Goal: Task Accomplishment & Management: Manage account settings

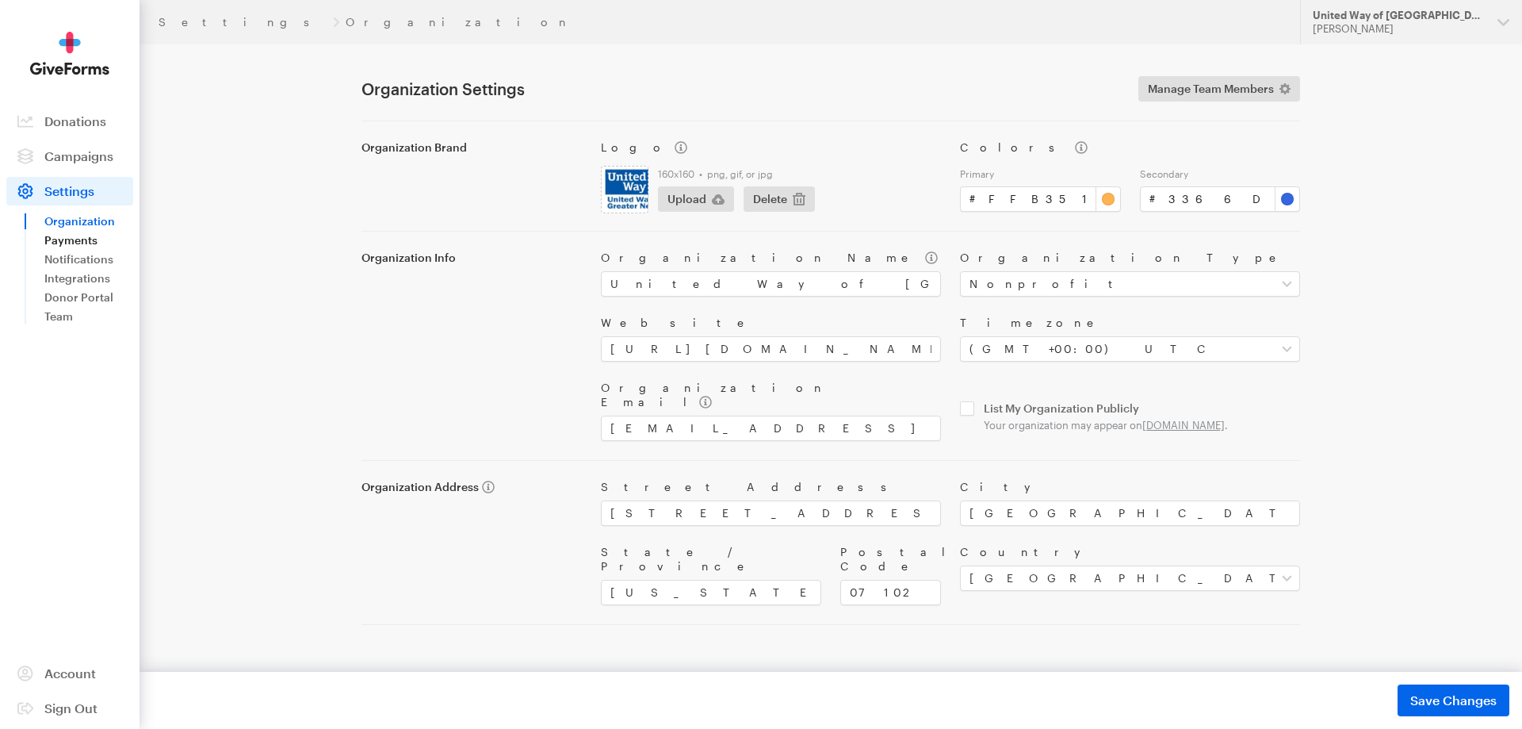
click at [72, 235] on link "Payments" at bounding box center [88, 240] width 89 height 19
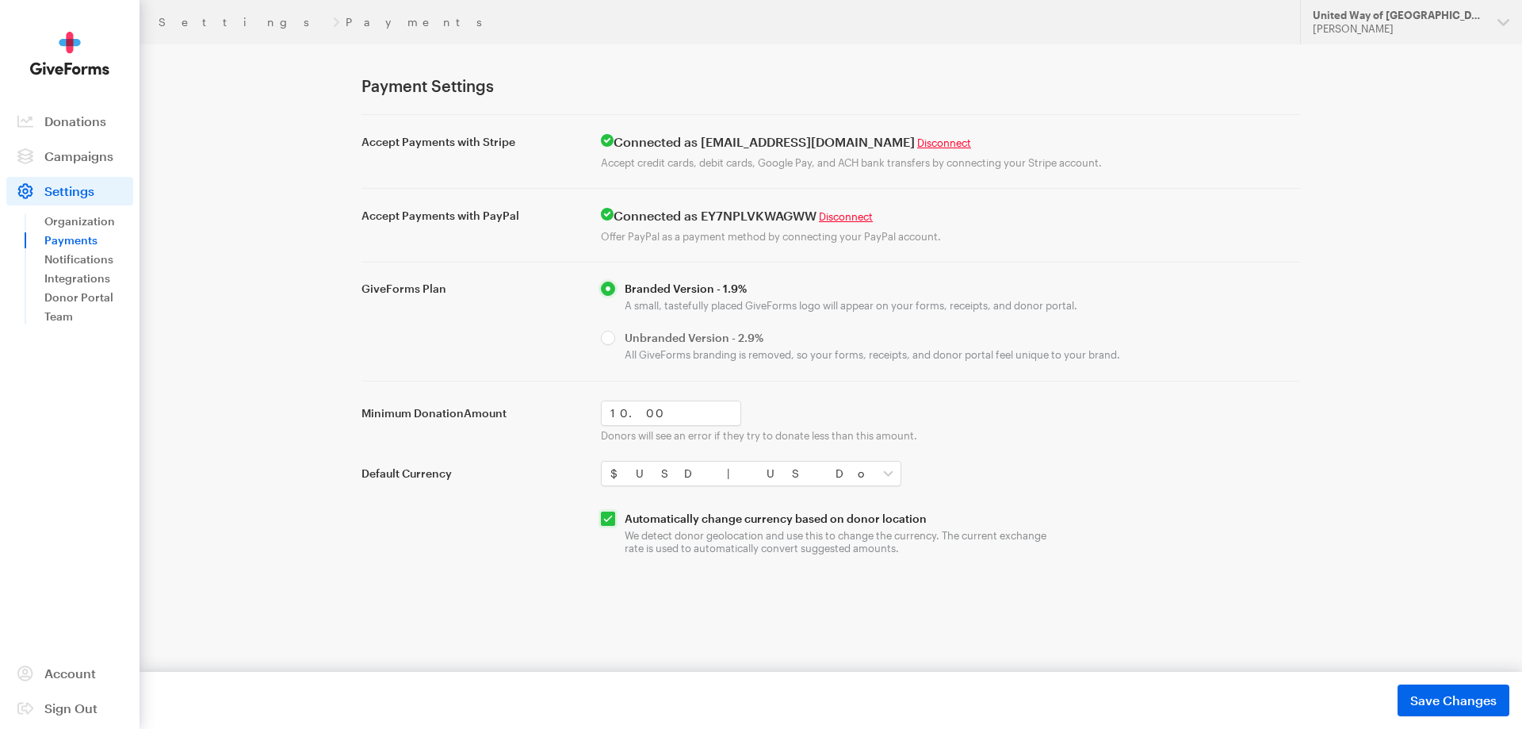
click at [1357, 44] on div "Settings Payments Updates Support United Way of Greater Newark Victoria Kamalov…" at bounding box center [761, 322] width 1522 height 645
click at [1365, 33] on div "[PERSON_NAME]" at bounding box center [1399, 28] width 172 height 13
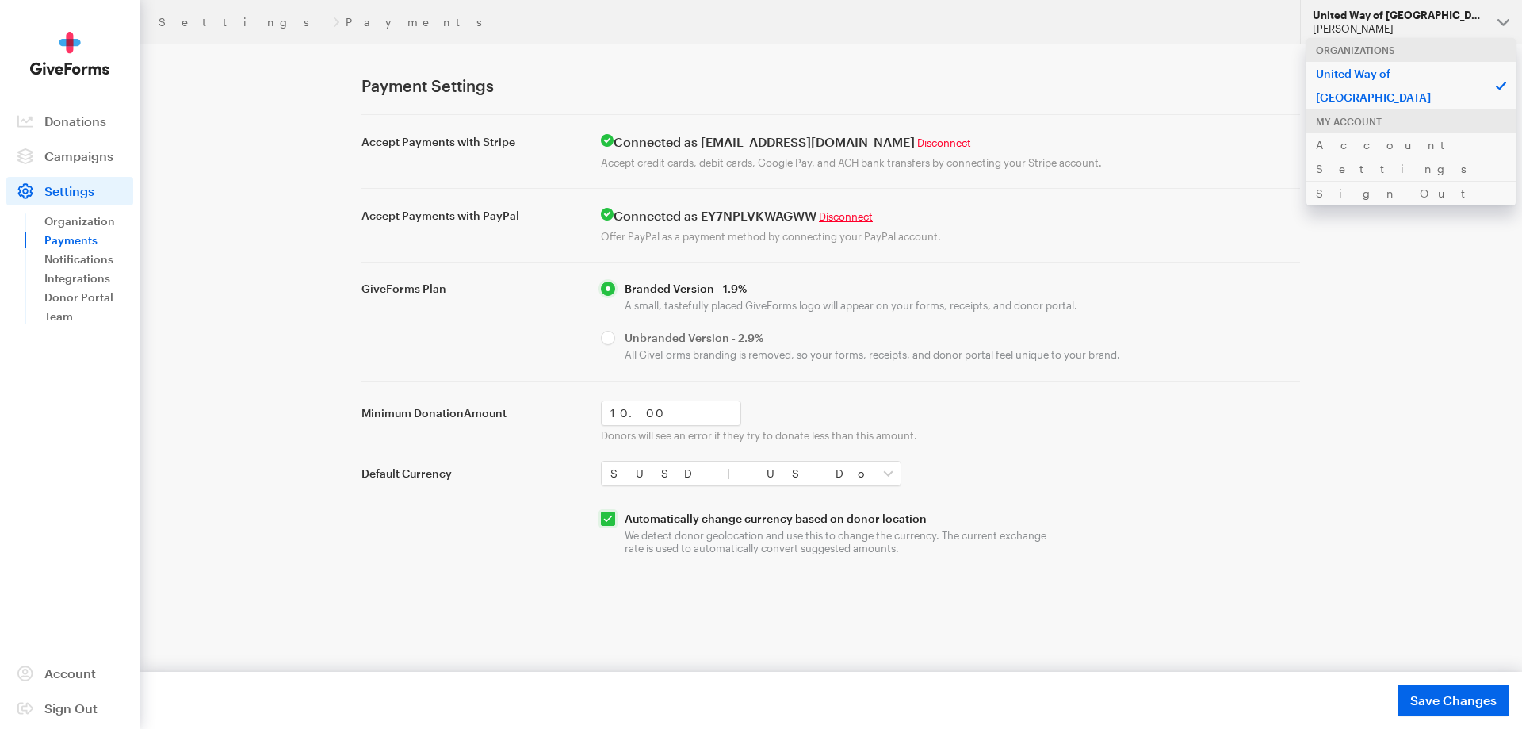
click at [1365, 33] on div "[PERSON_NAME]" at bounding box center [1399, 28] width 172 height 13
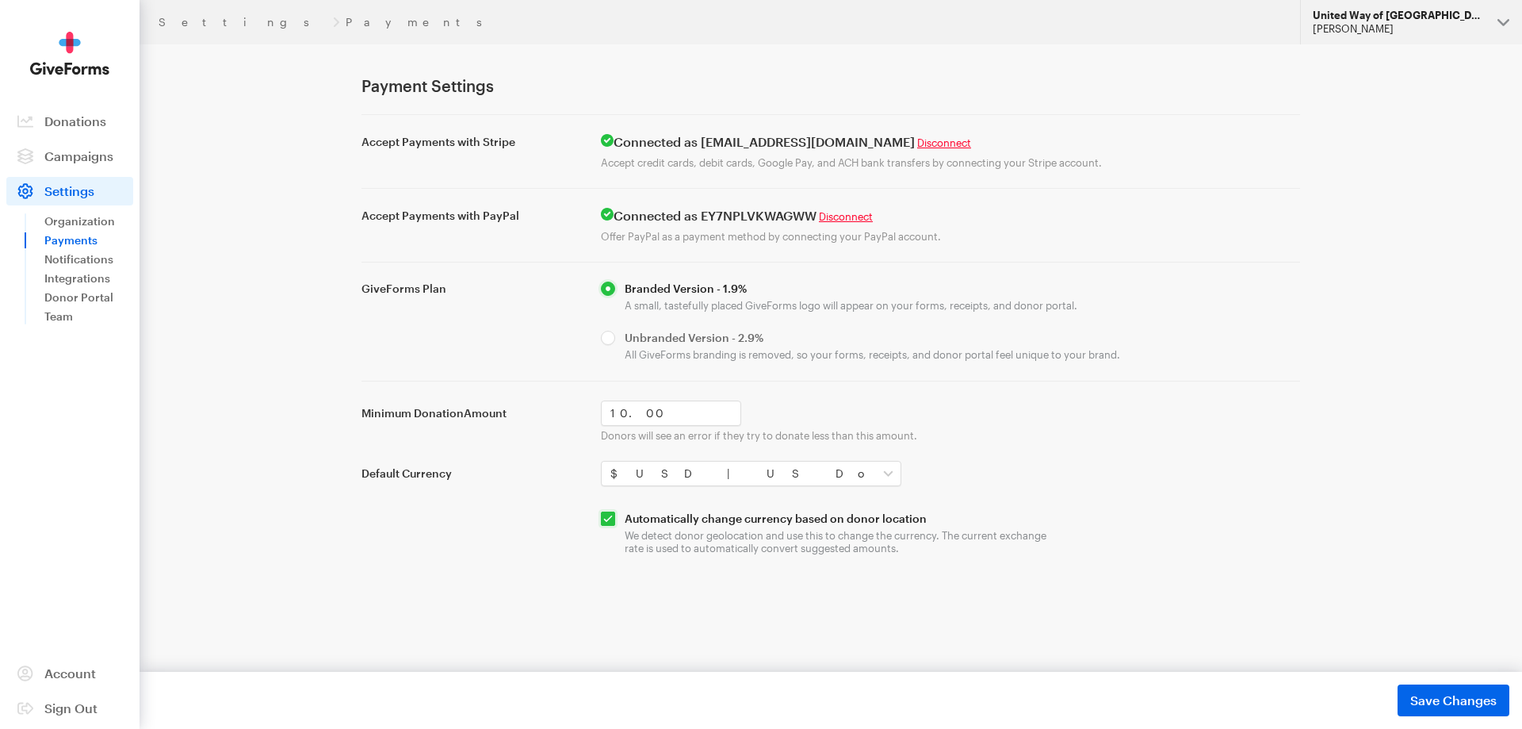
click at [1365, 33] on div "[PERSON_NAME]" at bounding box center [1399, 28] width 172 height 13
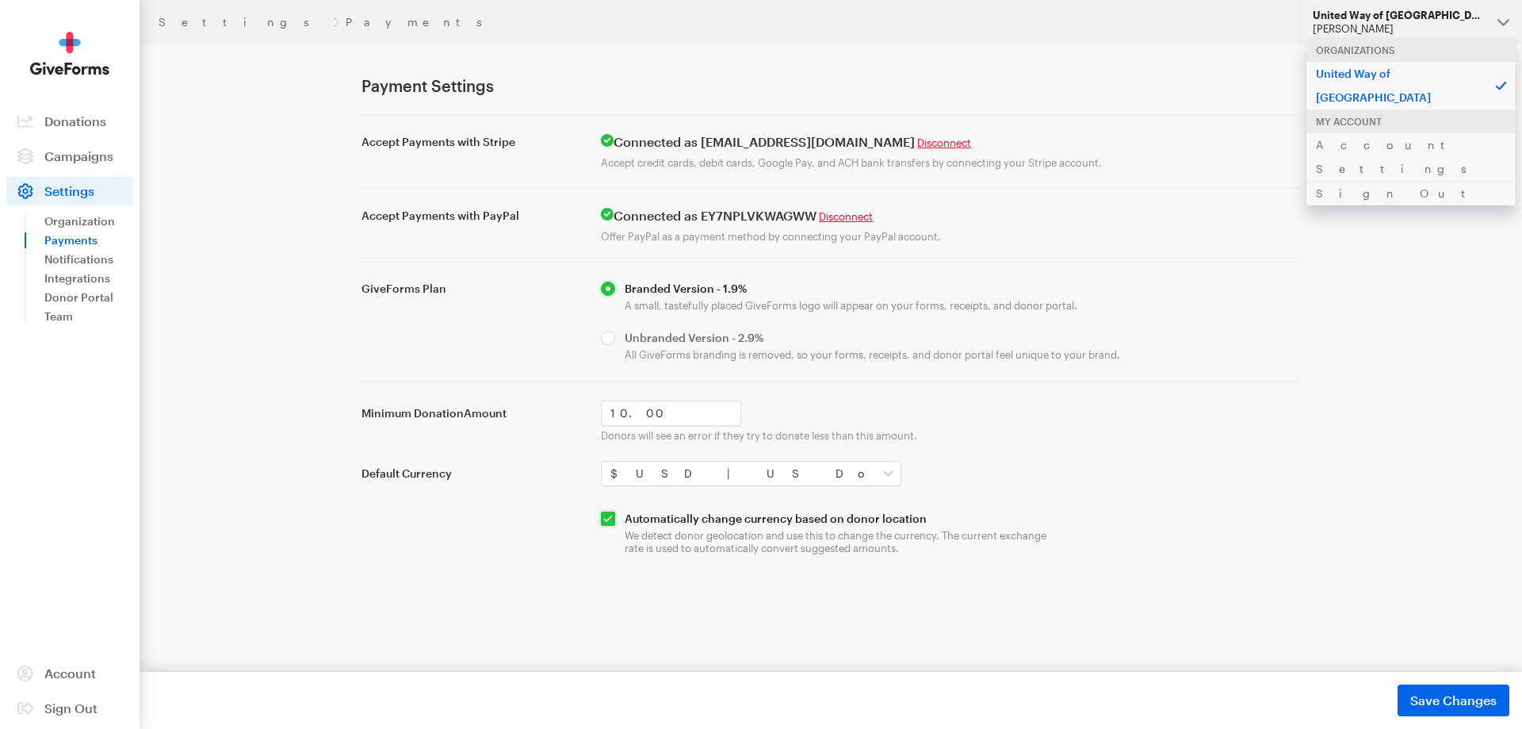
click at [1365, 33] on div "[PERSON_NAME]" at bounding box center [1399, 28] width 172 height 13
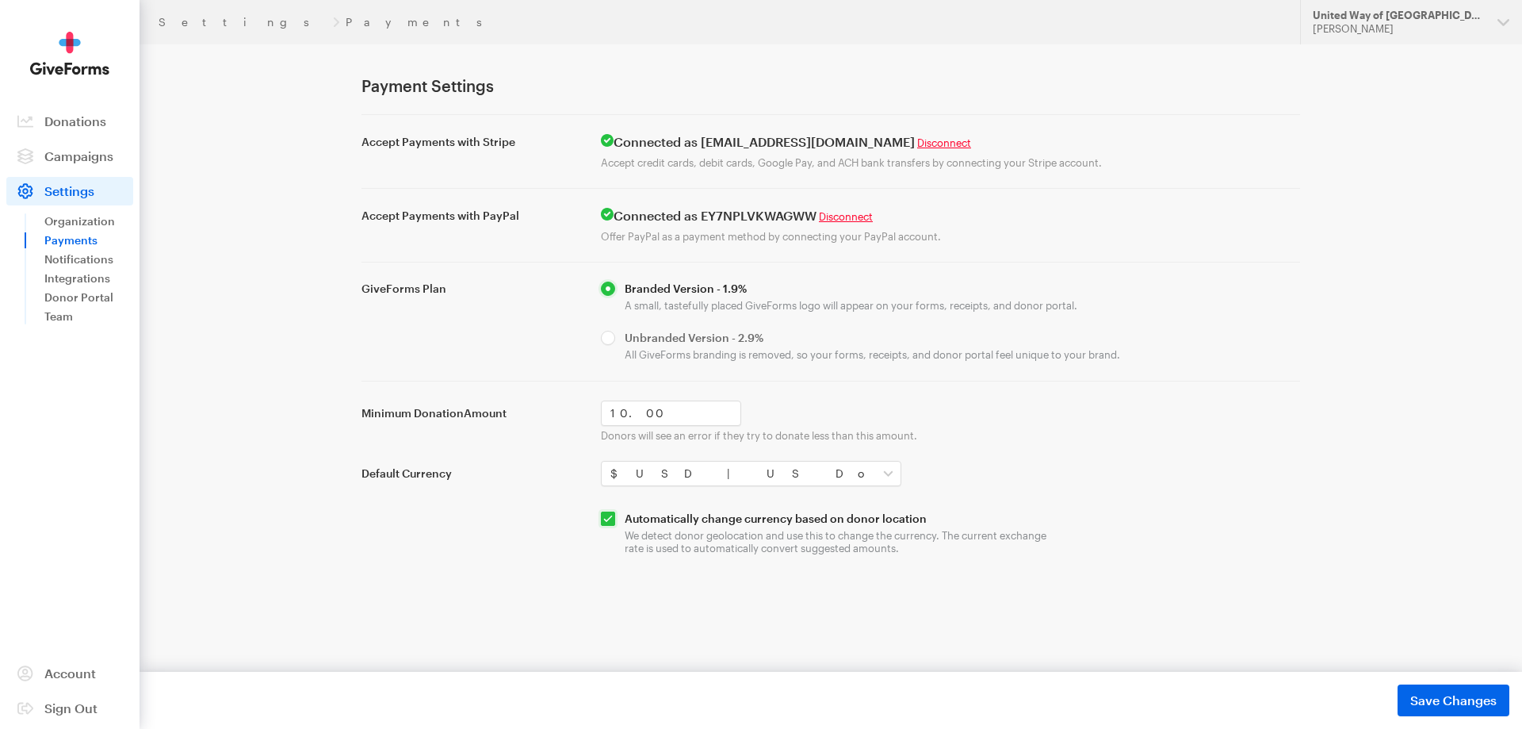
click at [1357, 213] on div "Settings Payments Updates Support United Way of Greater Newark Victoria Kamalov…" at bounding box center [761, 322] width 1522 height 645
